Goal: Task Accomplishment & Management: Manage account settings

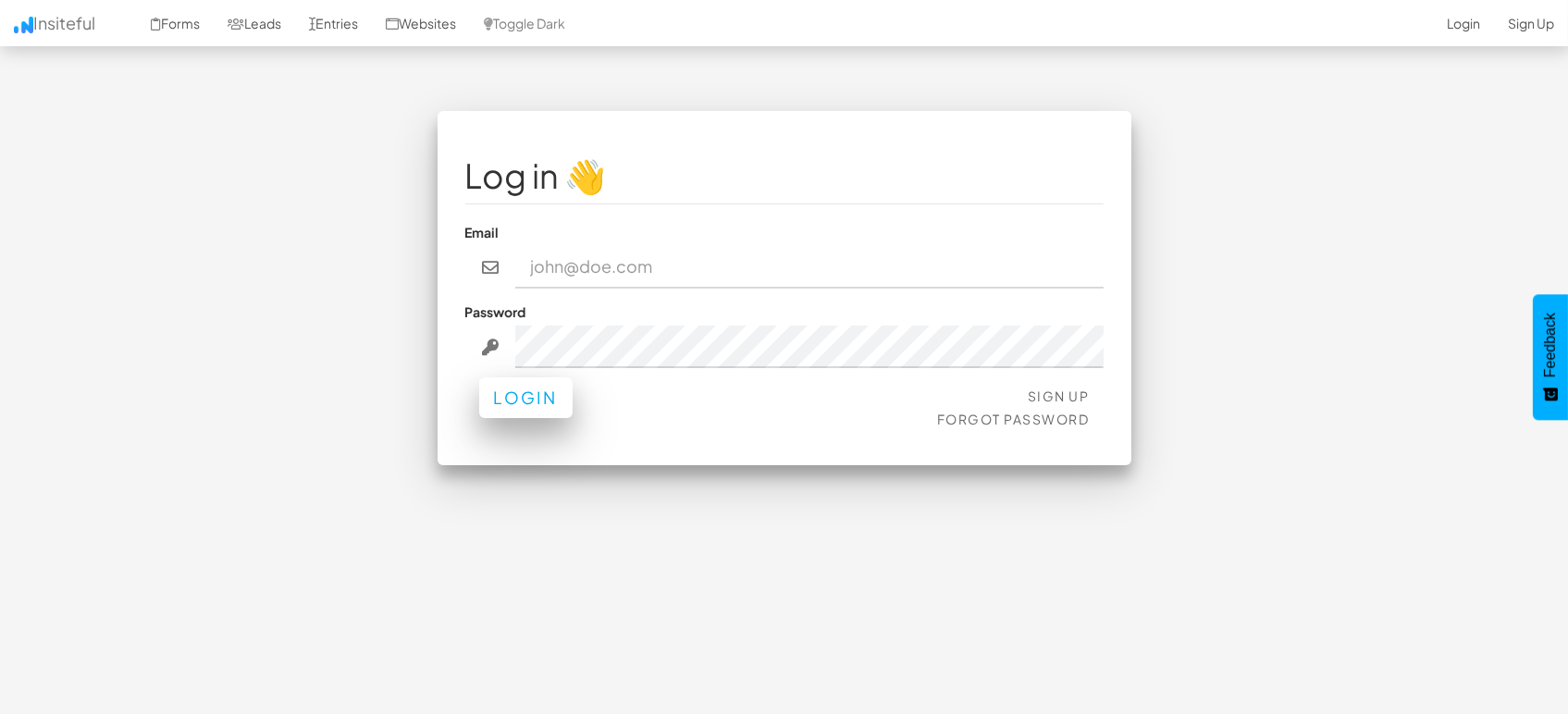
type input "[EMAIL_ADDRESS][DOMAIN_NAME]"
drag, startPoint x: 518, startPoint y: 401, endPoint x: 759, endPoint y: 251, distance: 283.9
click at [518, 402] on button "Login" at bounding box center [525, 402] width 93 height 40
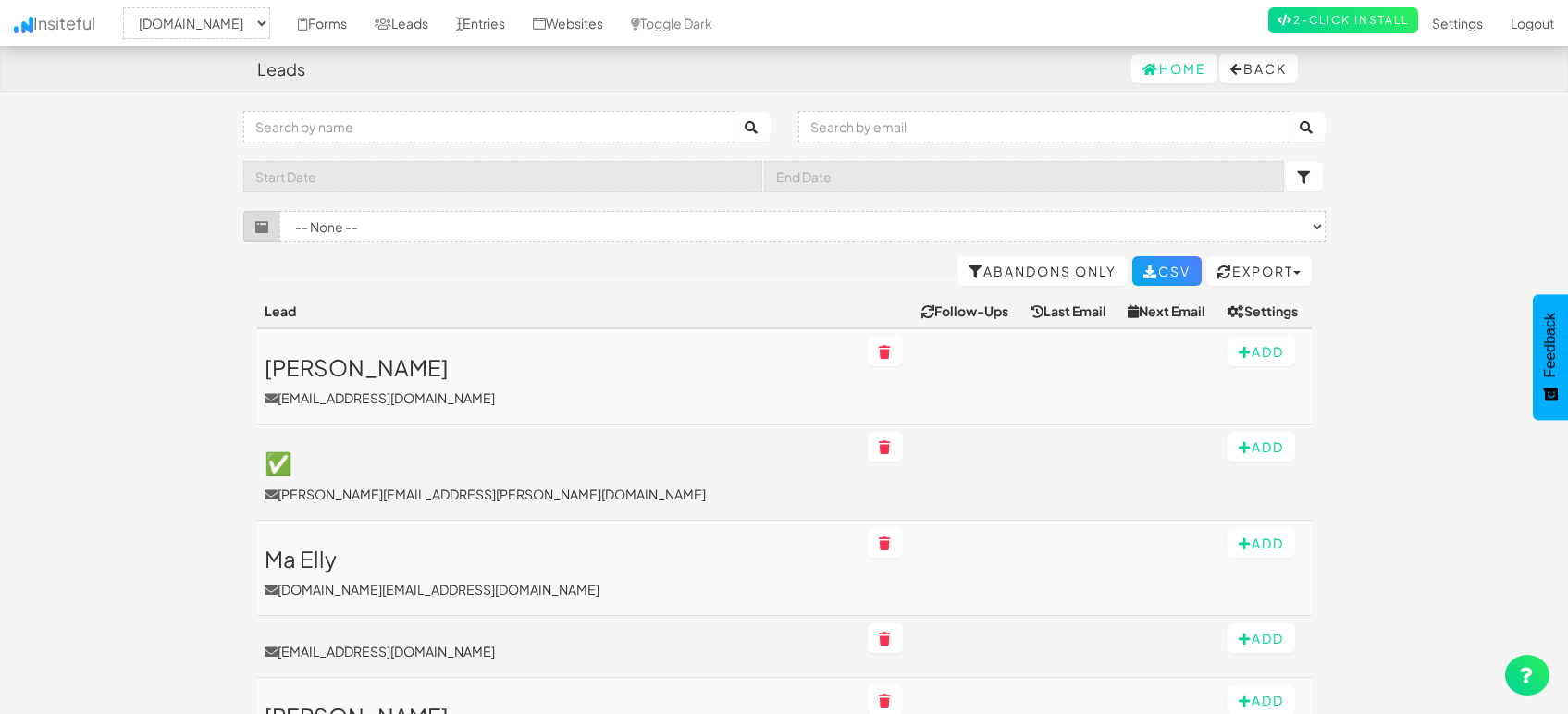
select select "1505"
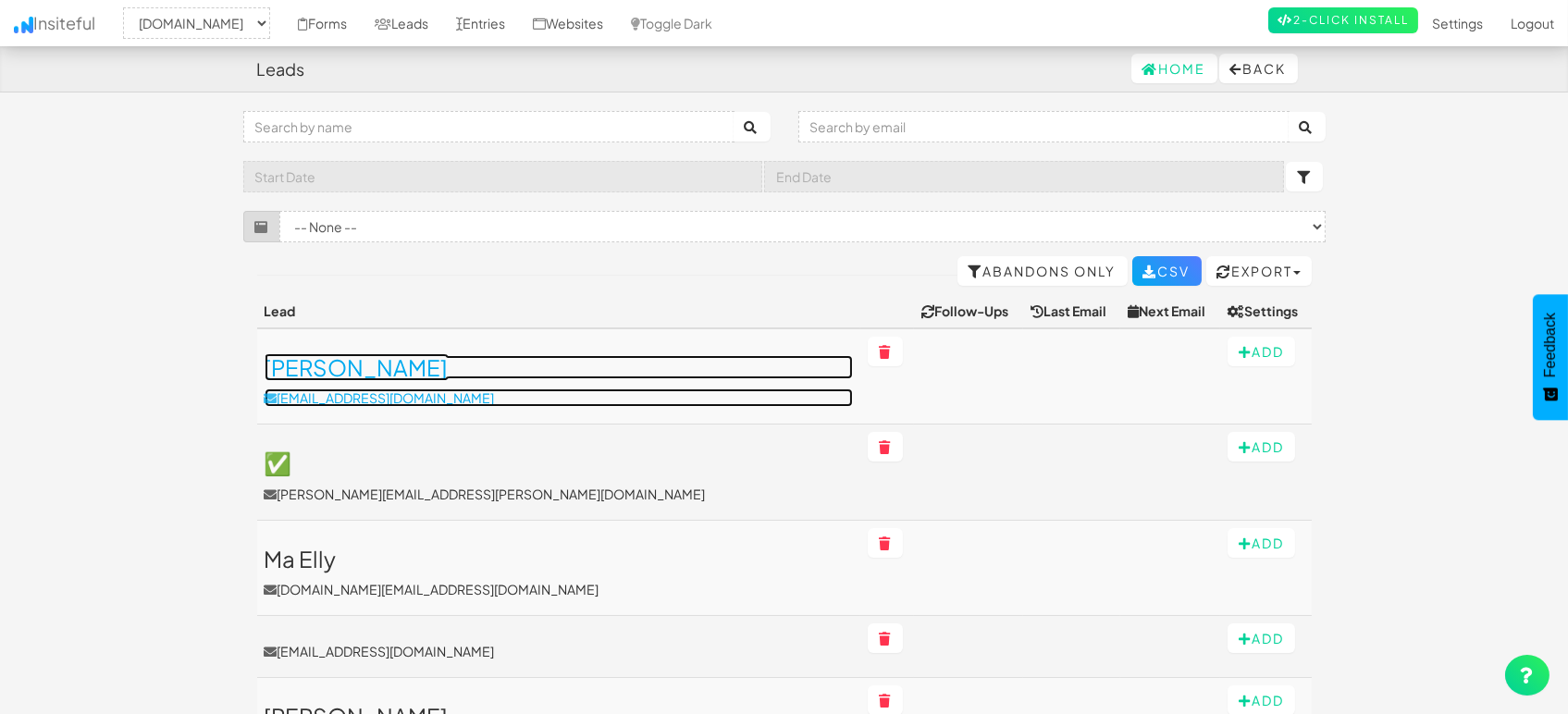
click at [384, 365] on h3 "[PERSON_NAME]" at bounding box center [558, 367] width 588 height 24
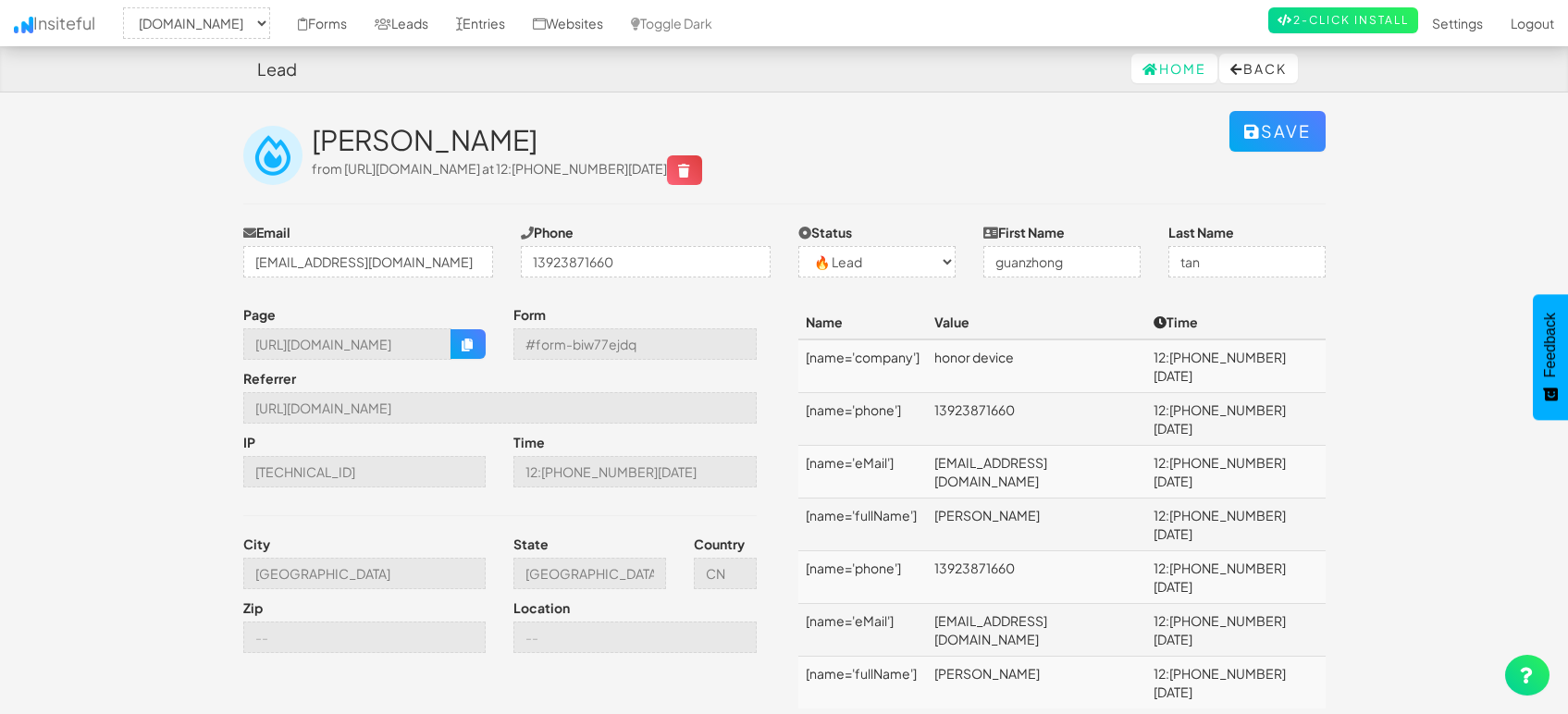
select select "1505"
select select "0"
click at [451, 411] on input "https://mapsted.com/blog/technology-trends" at bounding box center [499, 408] width 513 height 31
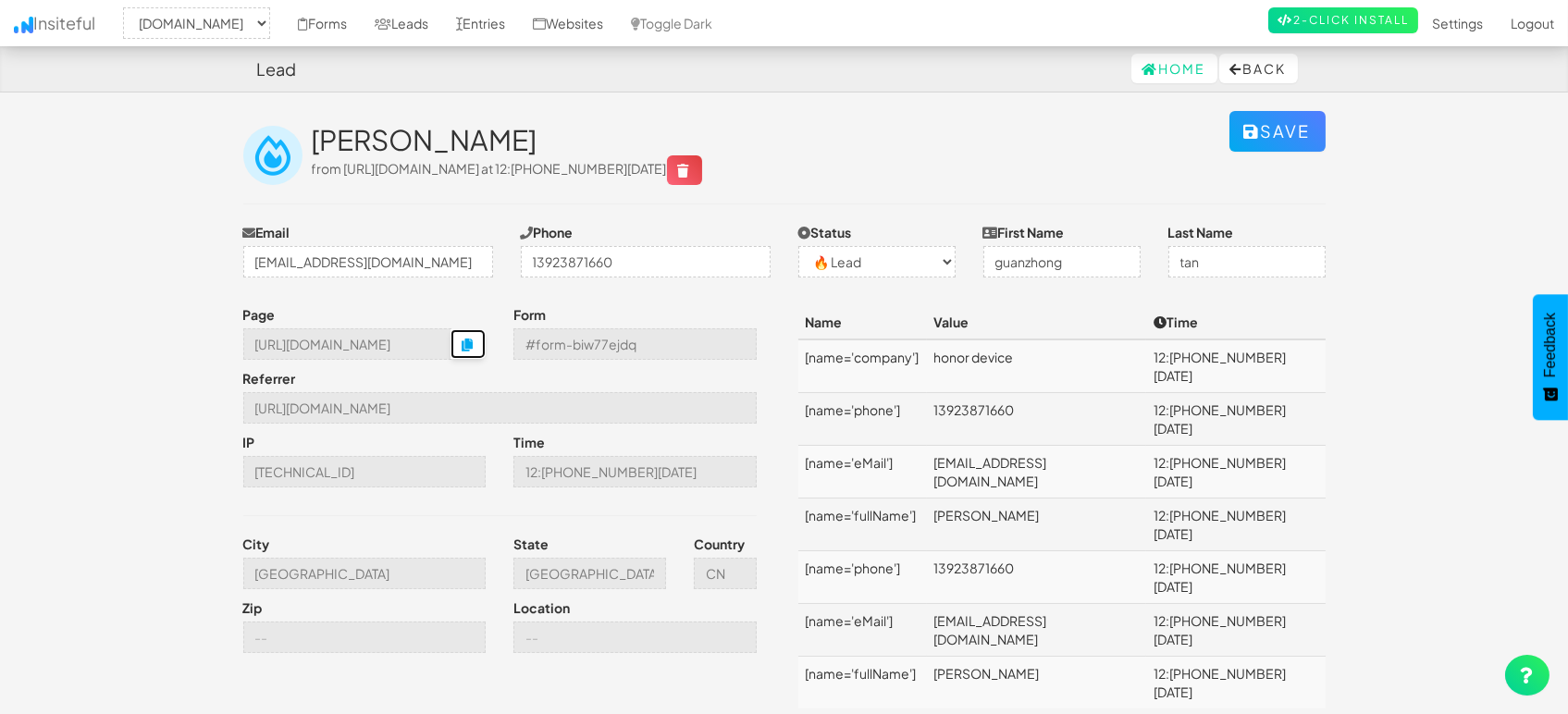
click at [468, 338] on icon "button" at bounding box center [468, 344] width 13 height 13
click at [521, 413] on input "https://mapsted.com/blog/technology-trends" at bounding box center [499, 408] width 513 height 31
click at [319, 584] on input "Beijing" at bounding box center [364, 573] width 243 height 31
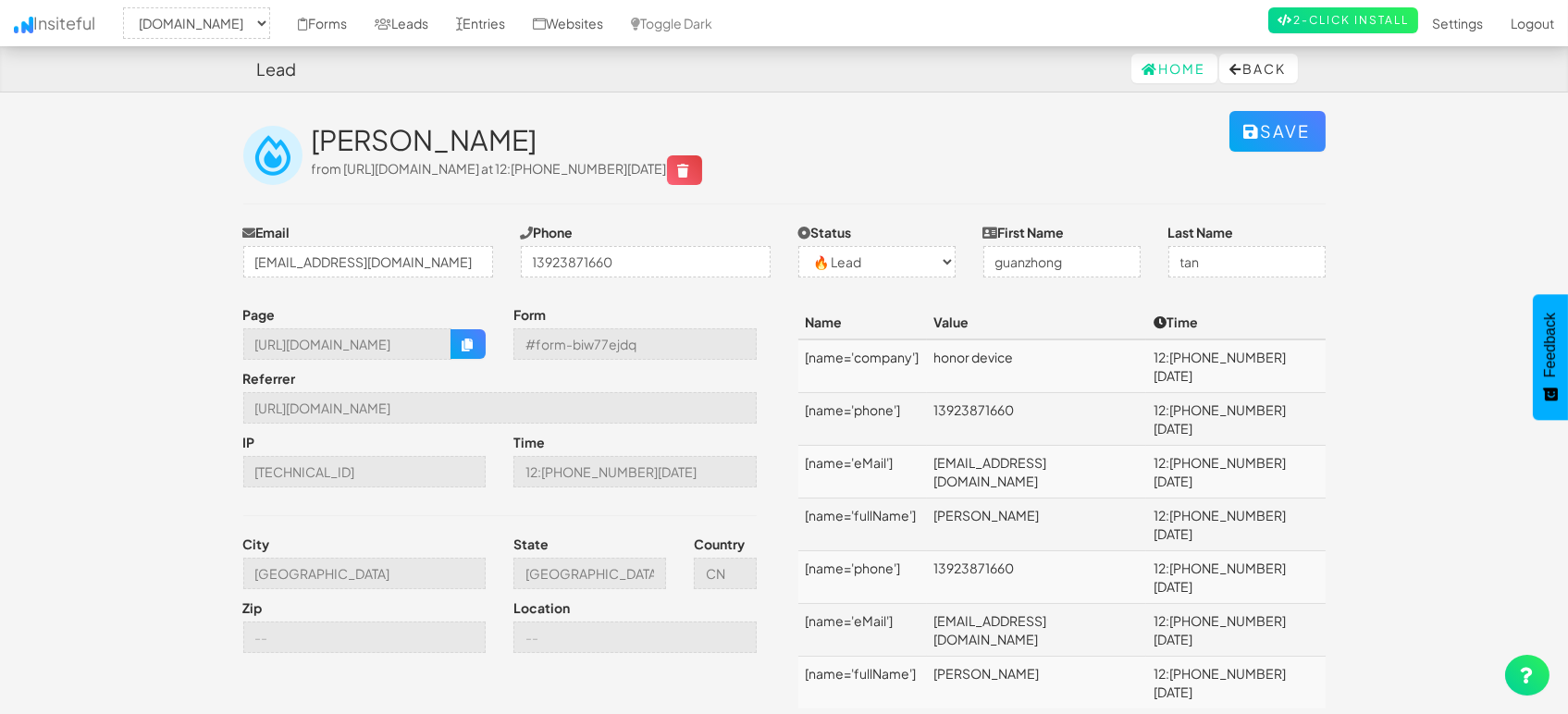
click at [1043, 642] on div "Page https://mapsted.com/blog/what-is-proximity-marketing Form #form-biw77ejdq …" at bounding box center [784, 516] width 1110 height 422
